Goal: Register for event/course

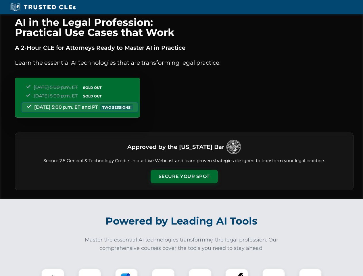
click at [184, 176] on button "Secure Your Spot" at bounding box center [184, 176] width 67 height 13
click at [53, 272] on img at bounding box center [53, 279] width 17 height 17
click at [90, 272] on div at bounding box center [89, 279] width 23 height 23
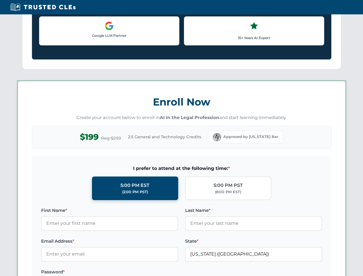
click at [163, 272] on label "Password *" at bounding box center [109, 271] width 137 height 7
